Goal: Communication & Community: Answer question/provide support

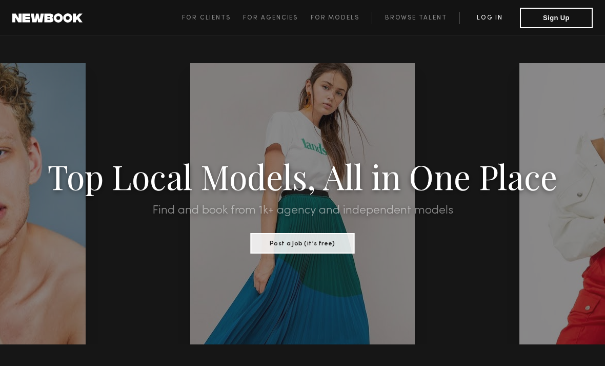
click at [485, 12] on link "Log in" at bounding box center [490, 18] width 61 height 12
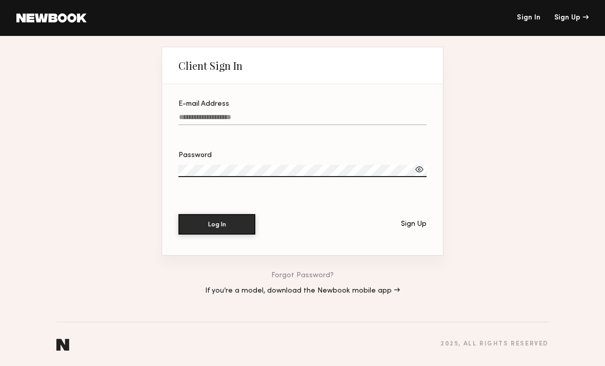
click at [190, 117] on input "E-mail Address" at bounding box center [302, 119] width 248 height 12
type input "**********"
click at [217, 226] on button "Log In" at bounding box center [216, 224] width 77 height 21
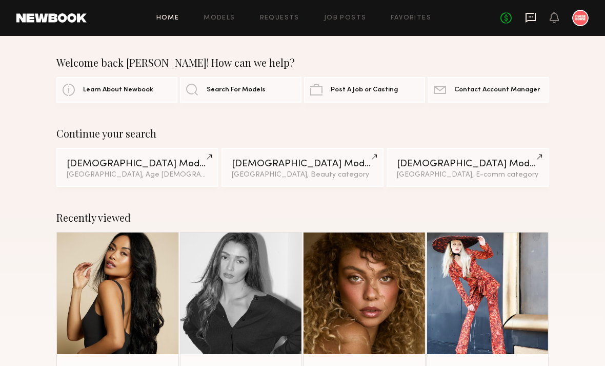
click at [532, 19] on icon at bounding box center [530, 17] width 11 height 11
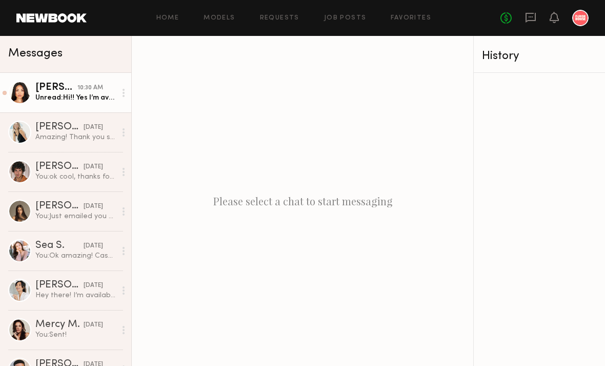
click at [68, 96] on div "Unread: Hi!! Yes I’m available! 😍 Thank you so much!" at bounding box center [75, 98] width 81 height 10
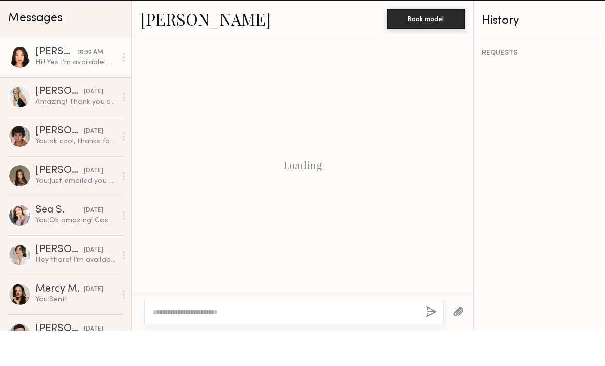
scroll to position [365, 0]
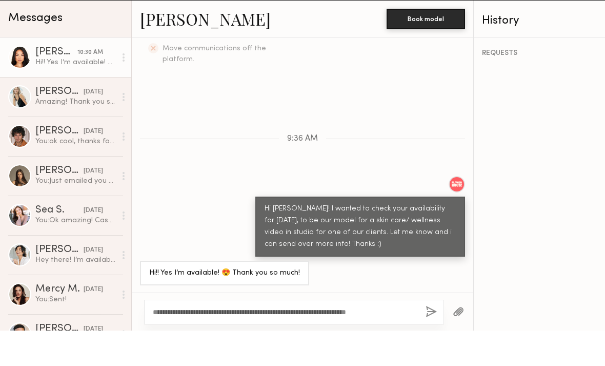
type textarea "**********"
click at [430, 341] on button "button" at bounding box center [431, 347] width 11 height 13
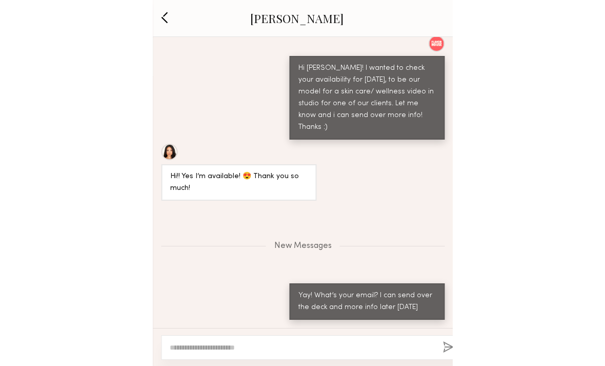
scroll to position [504, 0]
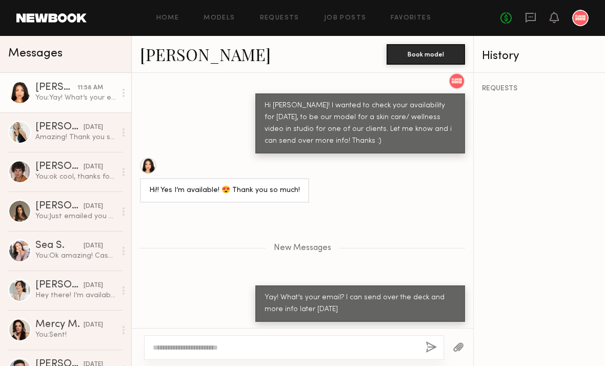
click at [297, 342] on textarea at bounding box center [285, 347] width 265 height 10
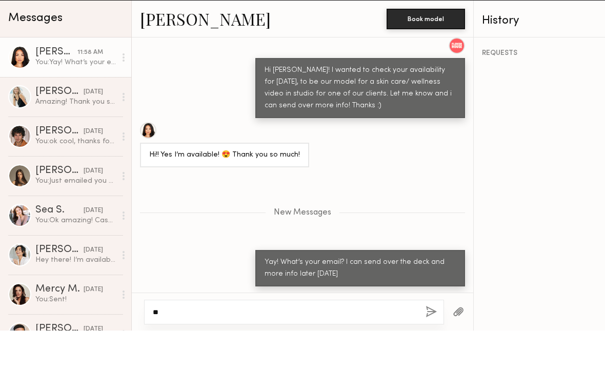
type textarea "*"
click at [151, 157] on div at bounding box center [148, 165] width 16 height 16
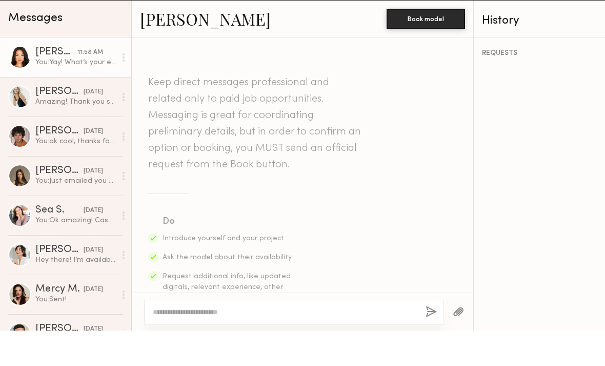
scroll to position [425, 0]
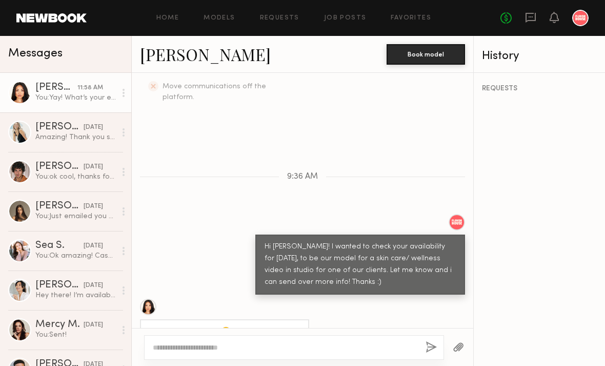
scroll to position [425, 0]
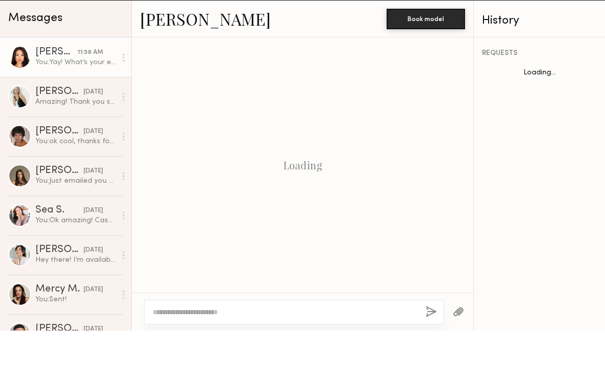
scroll to position [425, 0]
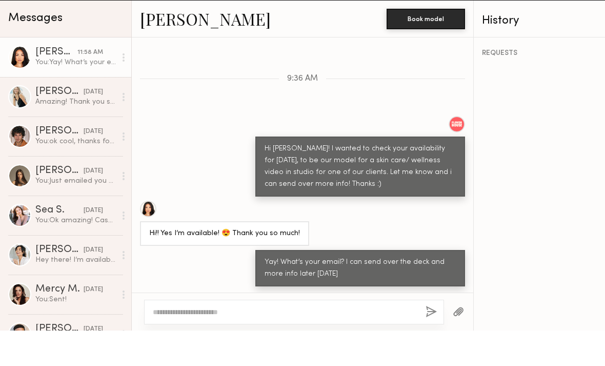
scroll to position [363, 0]
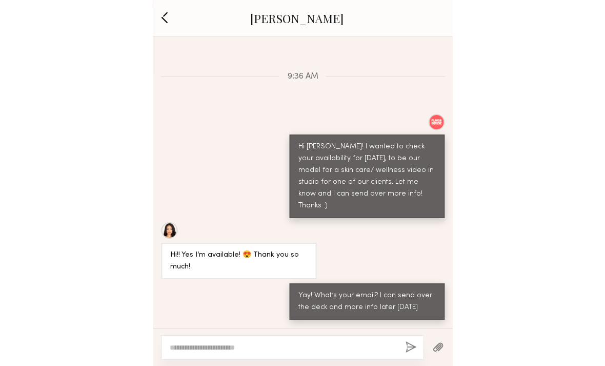
scroll to position [363, 0]
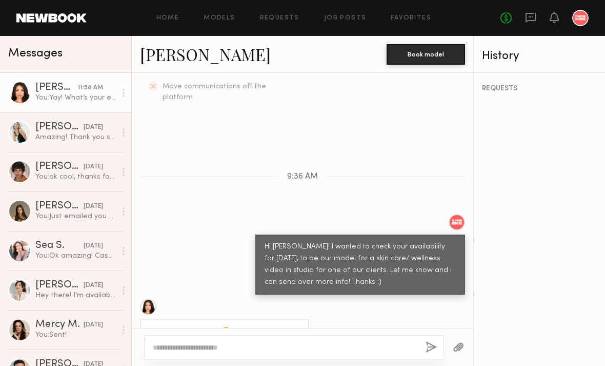
scroll to position [425, 0]
